Goal: Task Accomplishment & Management: Manage account settings

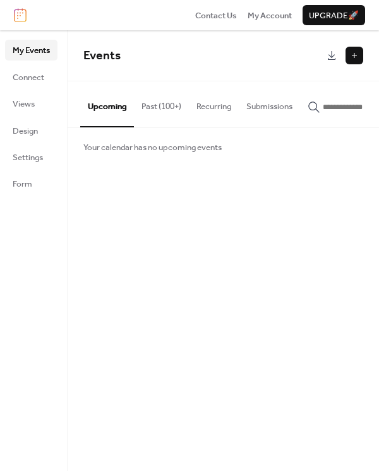
click at [150, 107] on button "Past (100+)" at bounding box center [161, 103] width 55 height 44
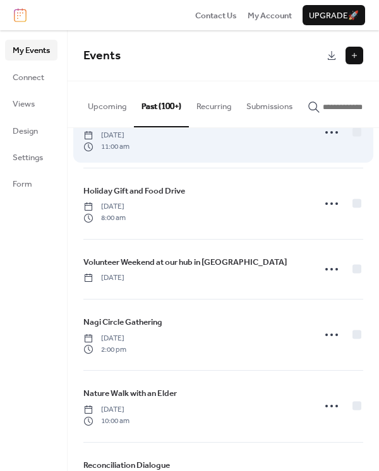
scroll to position [316, 0]
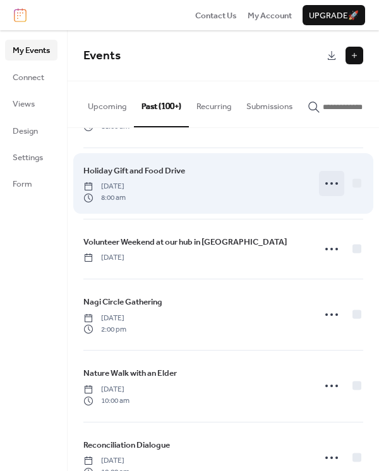
click at [330, 186] on icon at bounding box center [331, 184] width 20 height 20
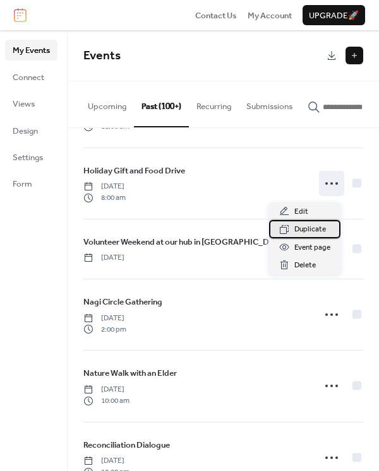
click at [303, 229] on span "Duplicate" at bounding box center [310, 229] width 32 height 13
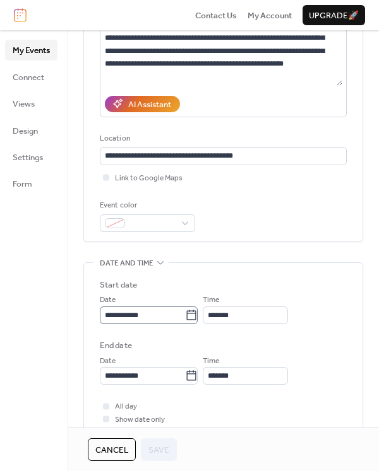
scroll to position [189, 0]
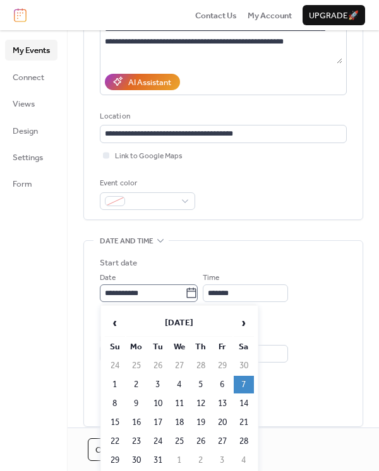
click at [198, 290] on icon at bounding box center [191, 293] width 13 height 13
click at [185, 290] on input "**********" at bounding box center [142, 294] width 85 height 18
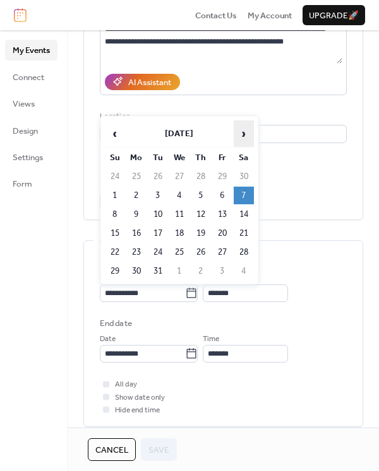
click at [247, 132] on span "›" at bounding box center [243, 133] width 19 height 25
click at [246, 132] on span "›" at bounding box center [243, 133] width 19 height 25
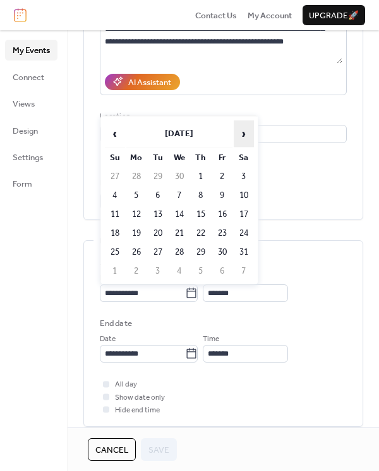
click at [246, 132] on span "›" at bounding box center [243, 133] width 19 height 25
click at [245, 132] on span "›" at bounding box center [243, 133] width 19 height 25
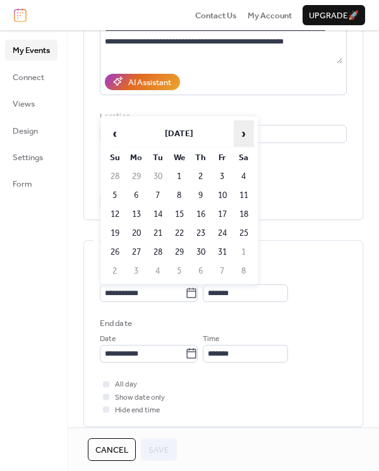
click at [244, 132] on span "›" at bounding box center [243, 133] width 19 height 25
click at [243, 176] on td "6" at bounding box center [244, 177] width 20 height 18
type input "**********"
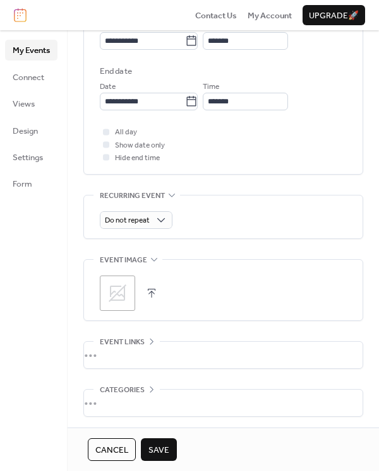
scroll to position [492, 0]
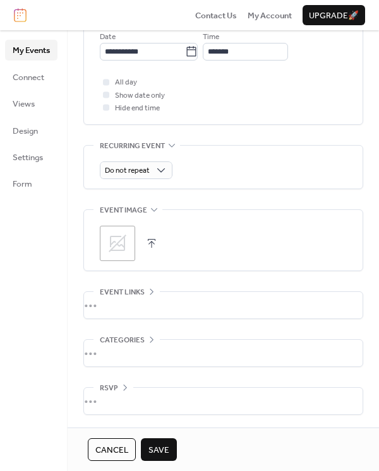
click at [167, 448] on span "Save" at bounding box center [158, 450] width 21 height 13
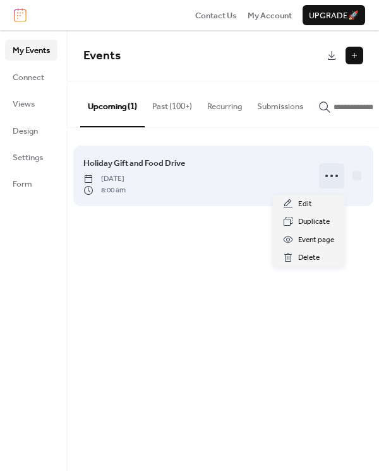
click at [335, 181] on icon at bounding box center [331, 176] width 20 height 20
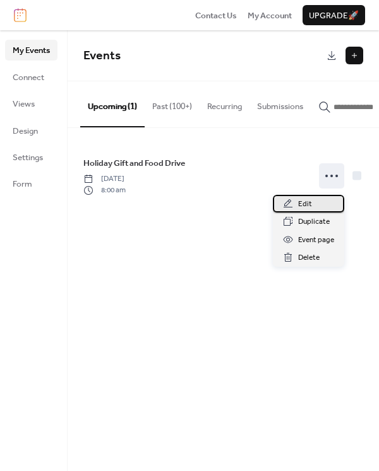
click at [307, 204] on span "Edit" at bounding box center [305, 204] width 14 height 13
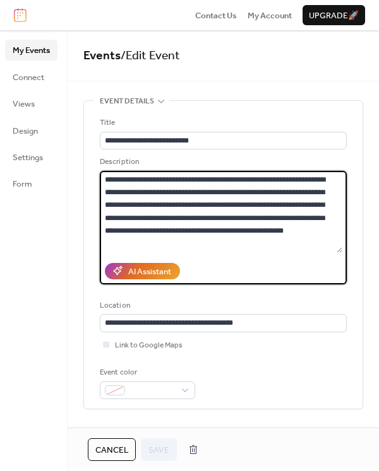
drag, startPoint x: 294, startPoint y: 235, endPoint x: 106, endPoint y: 185, distance: 194.7
click at [106, 185] on textarea "**********" at bounding box center [221, 212] width 242 height 82
drag, startPoint x: 115, startPoint y: 453, endPoint x: 101, endPoint y: 449, distance: 15.0
click at [115, 453] on span "Cancel" at bounding box center [111, 450] width 33 height 13
